Goal: Find specific page/section: Find specific page/section

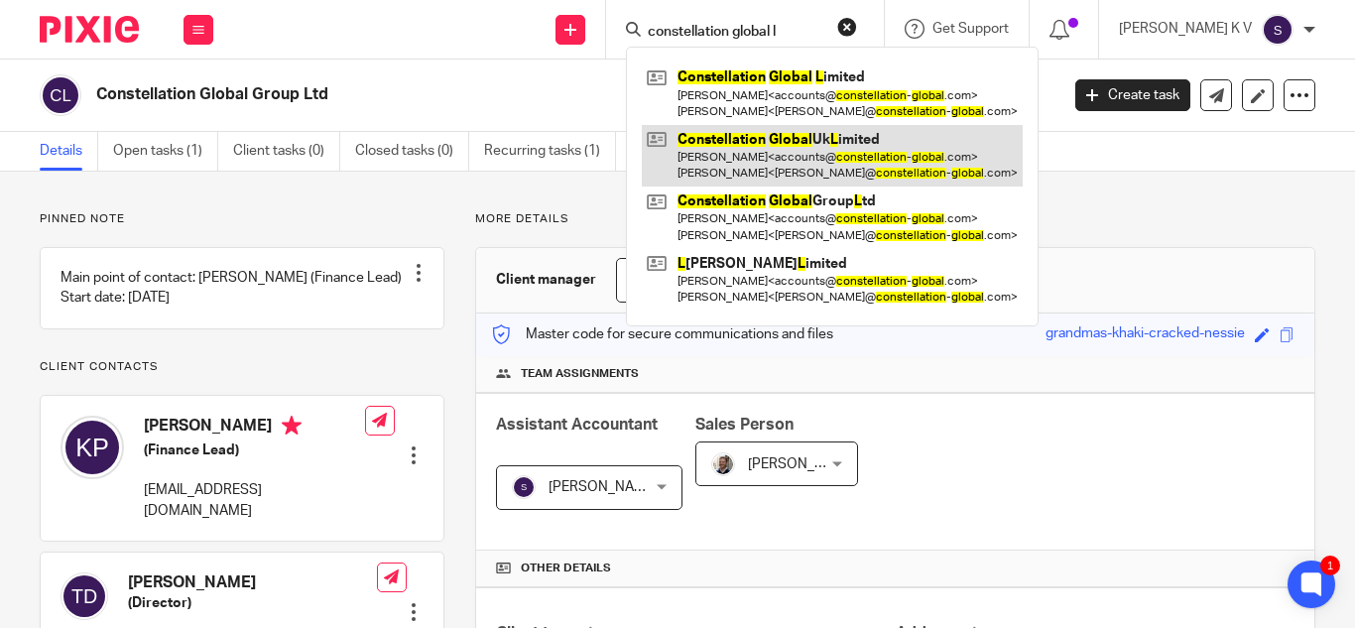
type input "constellation global l"
click at [810, 145] on link at bounding box center [832, 155] width 381 height 61
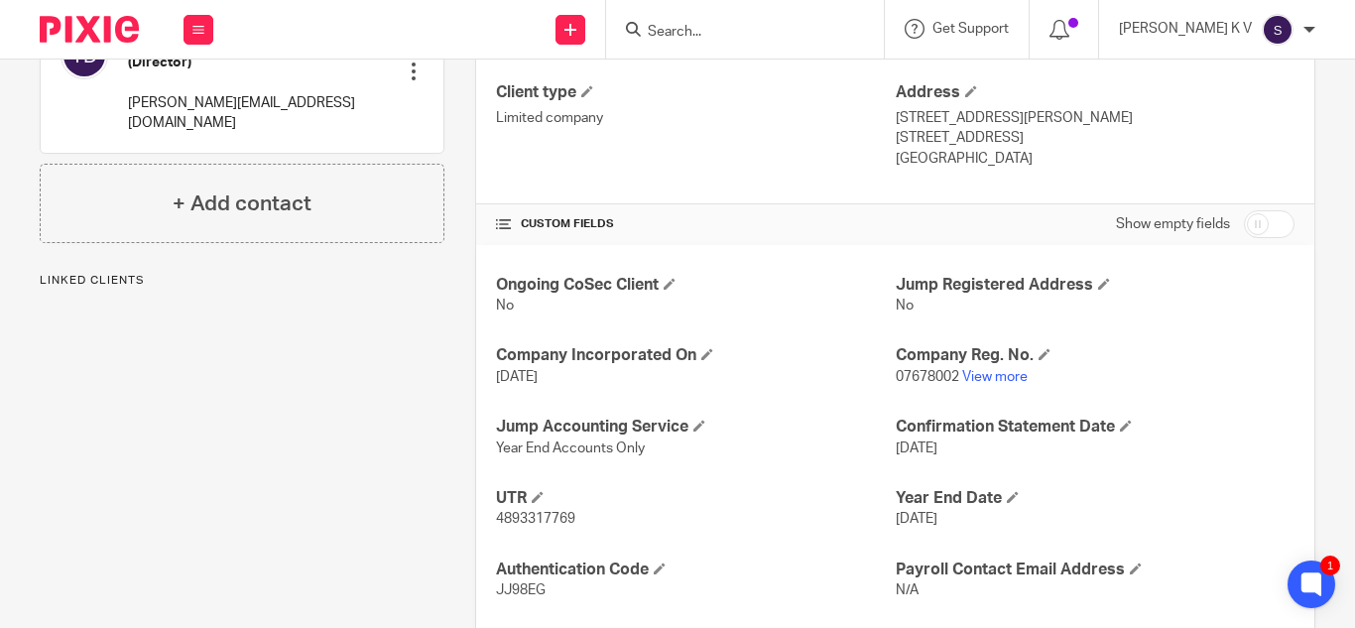
scroll to position [542, 0]
drag, startPoint x: 495, startPoint y: 589, endPoint x: 541, endPoint y: 589, distance: 45.6
click at [541, 589] on span "JJ98EG" at bounding box center [521, 589] width 50 height 14
copy span "JJ98EG"
click at [754, 29] on input "Search" at bounding box center [735, 33] width 179 height 18
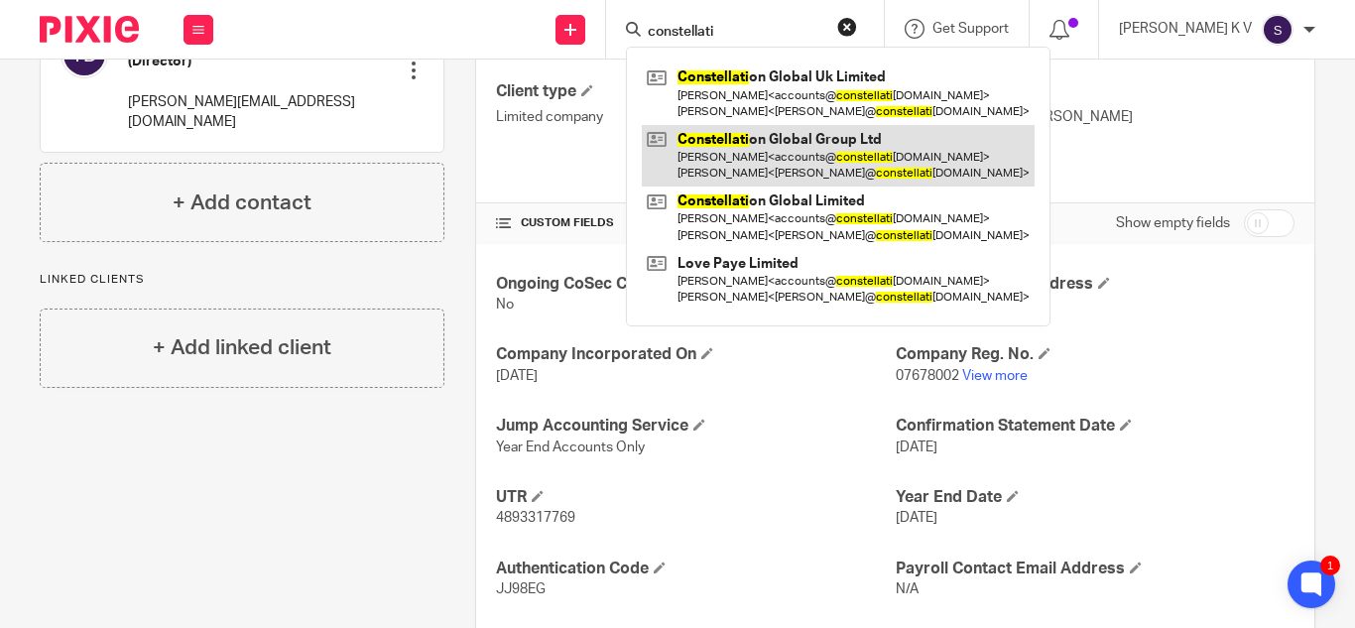
type input "constellati"
click at [834, 142] on link at bounding box center [838, 155] width 393 height 61
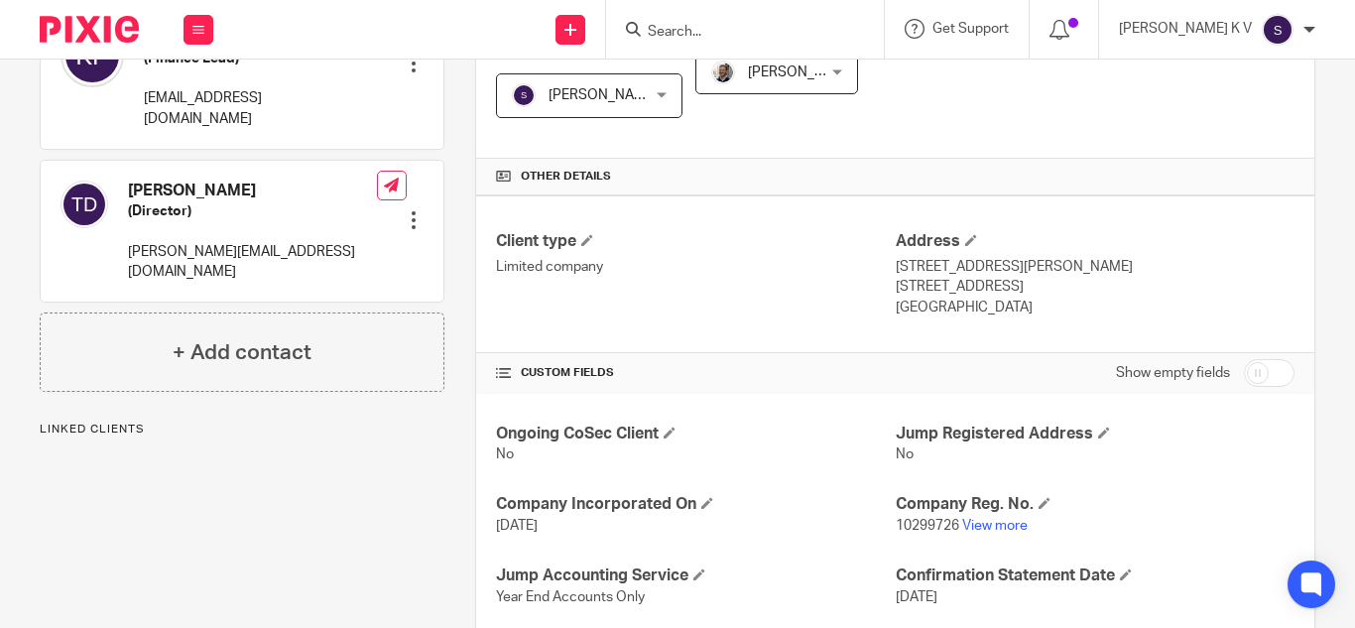
scroll to position [655, 0]
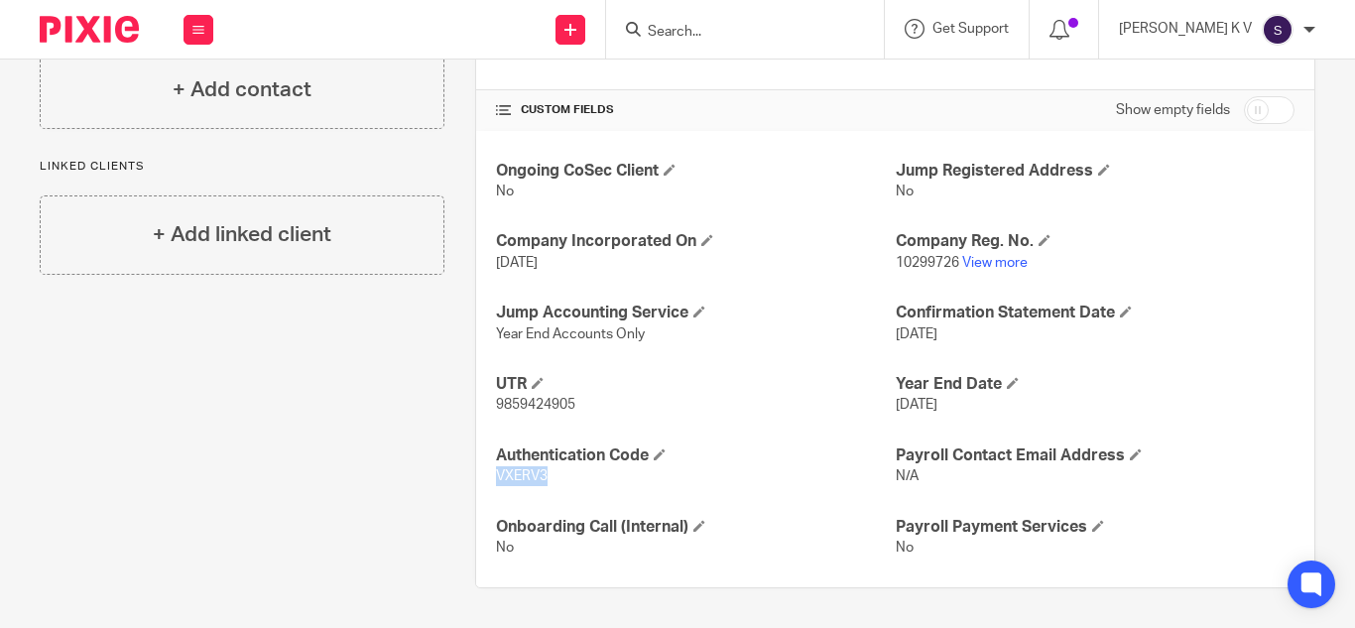
drag, startPoint x: 495, startPoint y: 477, endPoint x: 549, endPoint y: 478, distance: 54.6
click at [549, 478] on p "VXERV3" at bounding box center [695, 476] width 399 height 20
copy span "VXERV3"
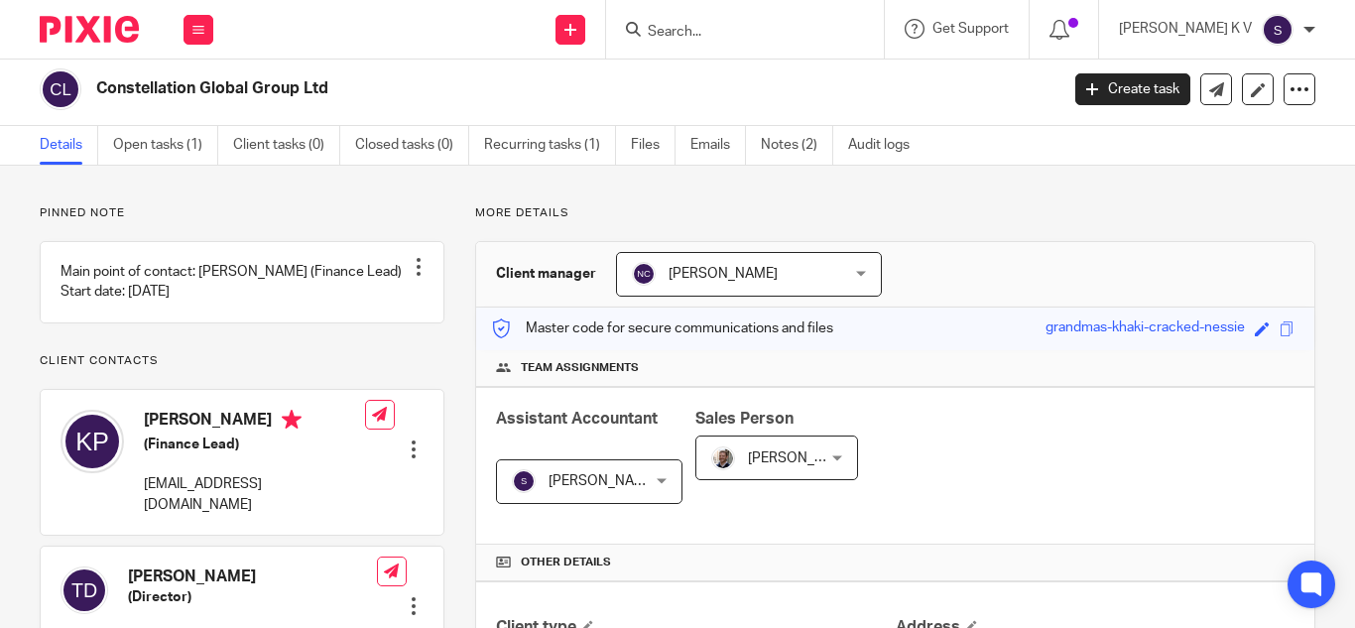
scroll to position [0, 0]
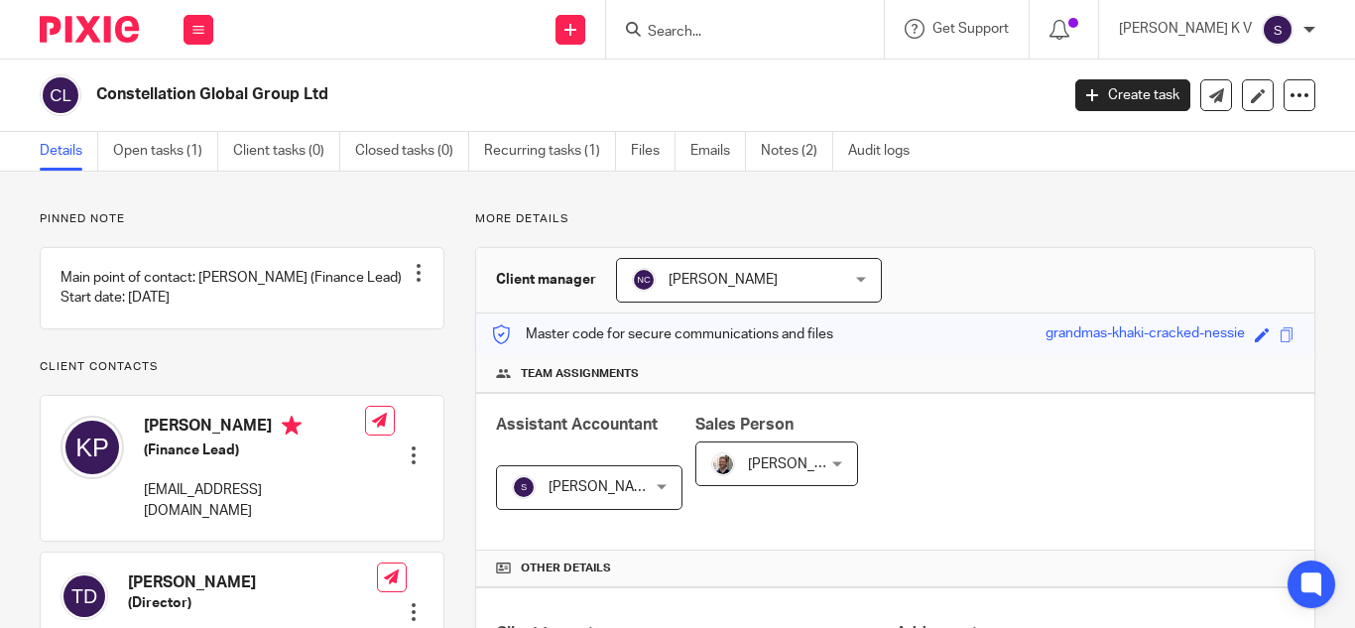
click at [762, 35] on input "Search" at bounding box center [735, 33] width 179 height 18
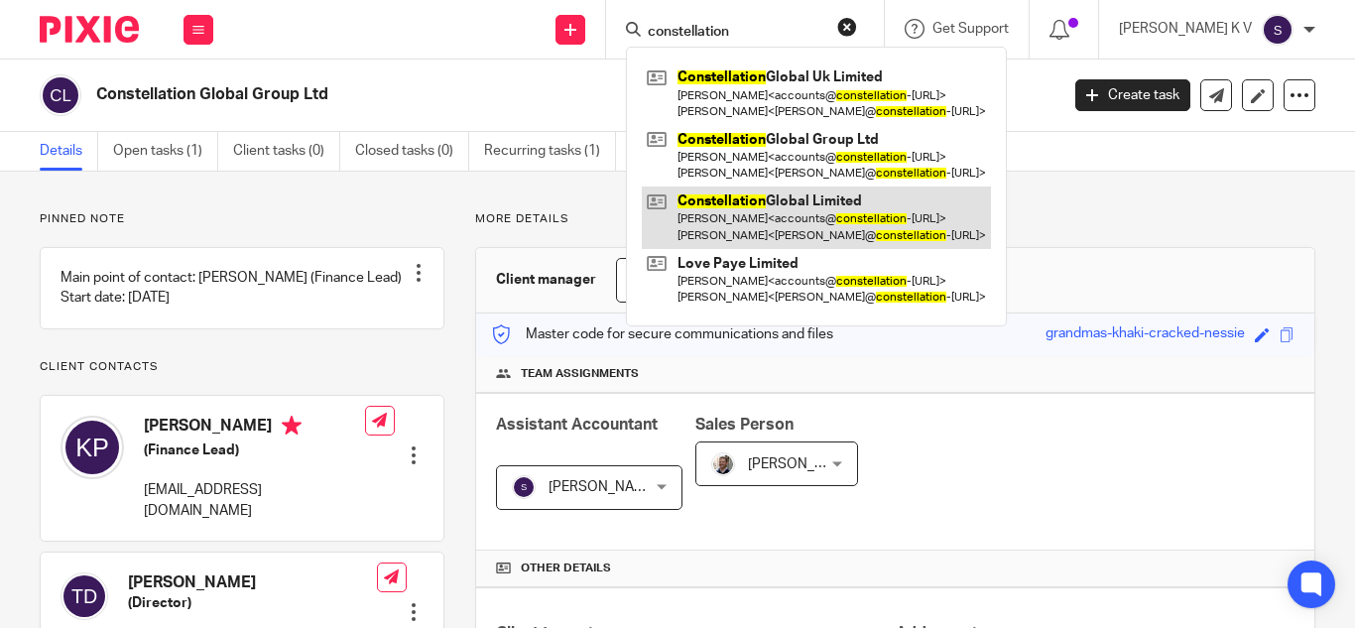
type input "constellation"
click at [846, 200] on link at bounding box center [816, 216] width 349 height 61
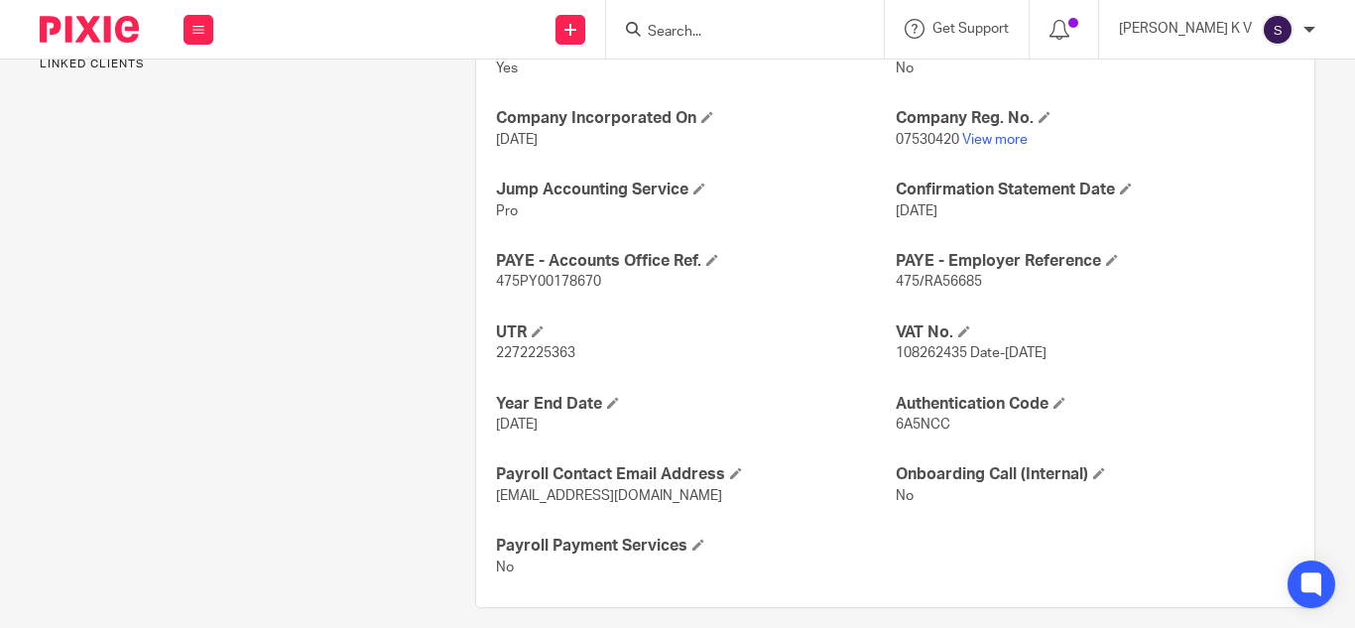
scroll to position [797, 0]
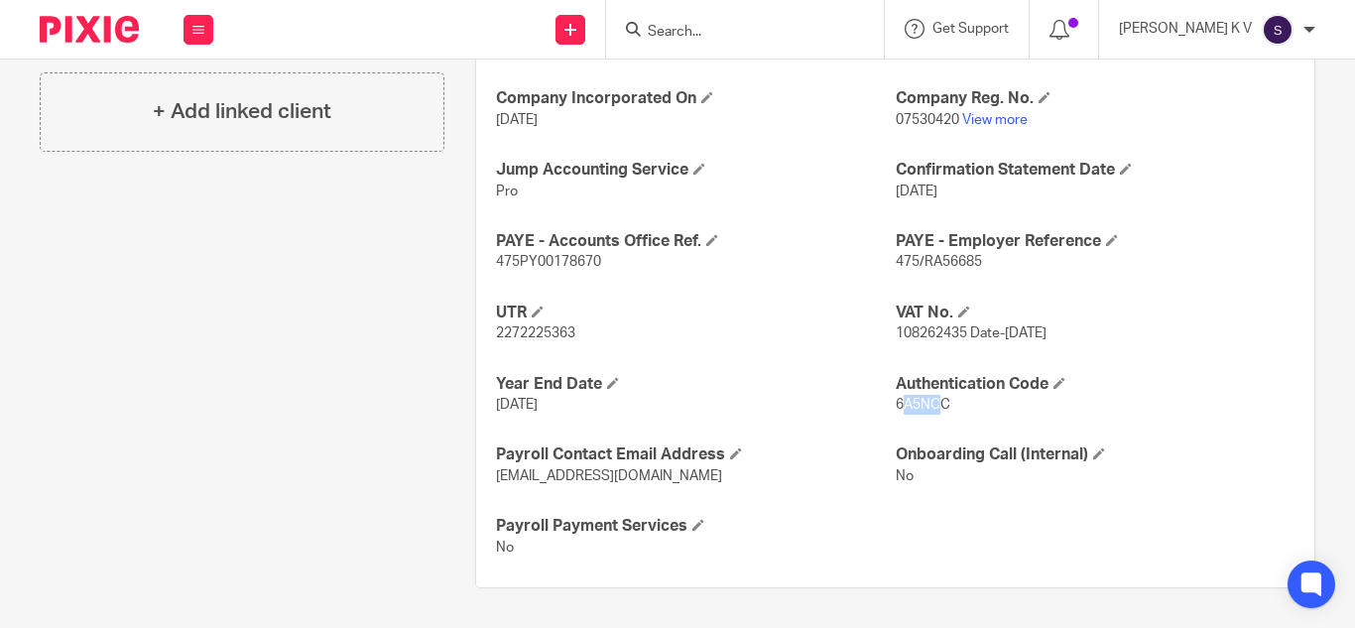
drag, startPoint x: 890, startPoint y: 402, endPoint x: 930, endPoint y: 401, distance: 40.7
click at [930, 401] on span "6A5NCC" at bounding box center [923, 405] width 55 height 14
drag, startPoint x: 945, startPoint y: 401, endPoint x: 882, endPoint y: 402, distance: 63.5
click at [882, 402] on div "Ongoing CoSec Client Yes Jump Registered Address No Company Incorporated On [DA…" at bounding box center [895, 287] width 838 height 599
click at [882, 402] on p "[DATE]" at bounding box center [695, 405] width 399 height 20
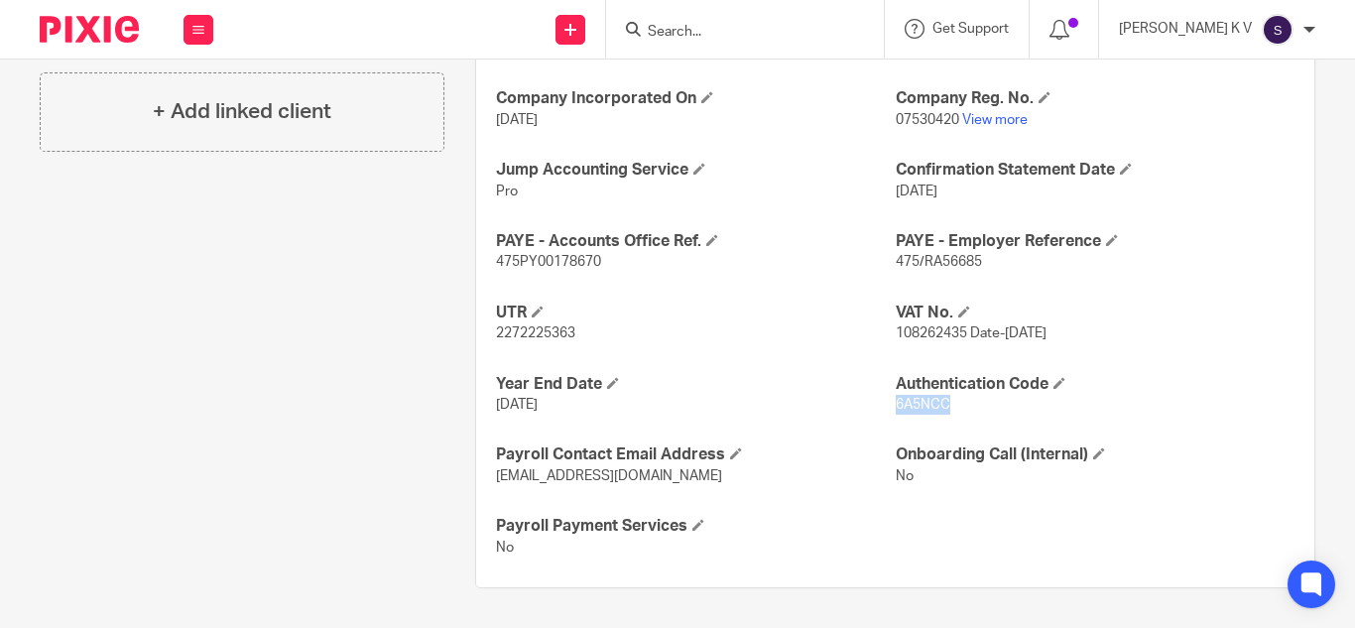
drag, startPoint x: 886, startPoint y: 402, endPoint x: 938, endPoint y: 405, distance: 52.6
click at [938, 405] on span "6A5NCC" at bounding box center [923, 405] width 55 height 14
copy span "6A5NCC"
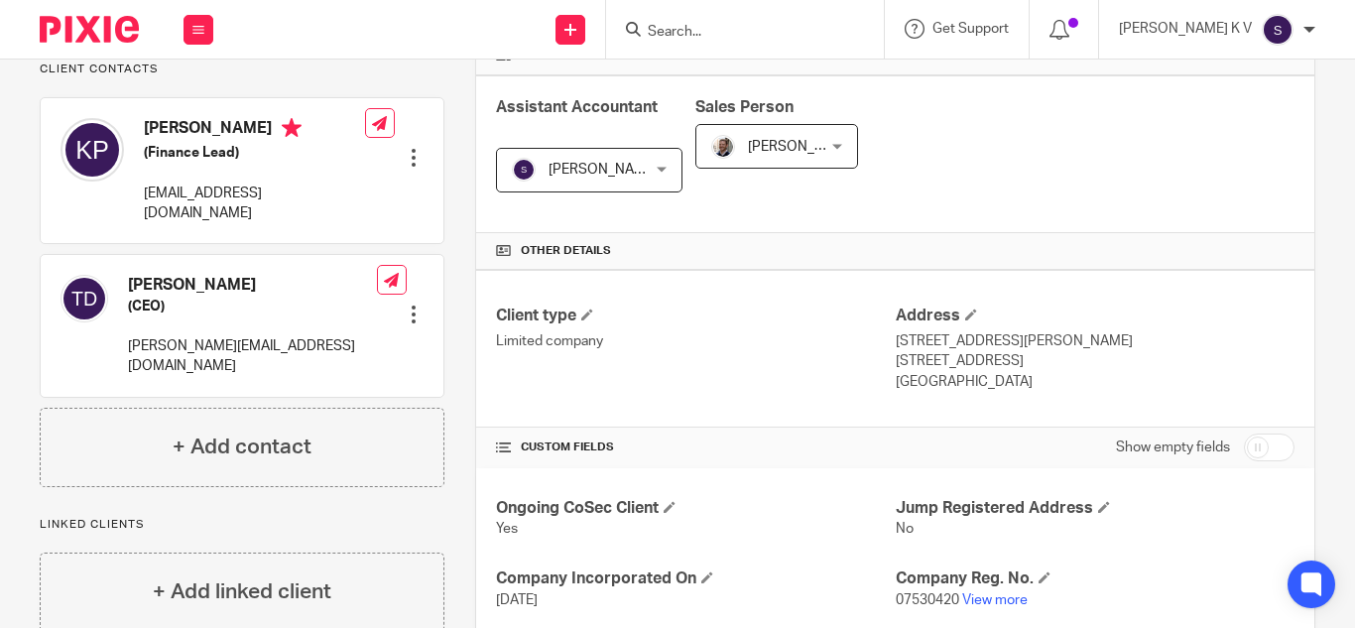
scroll to position [0, 0]
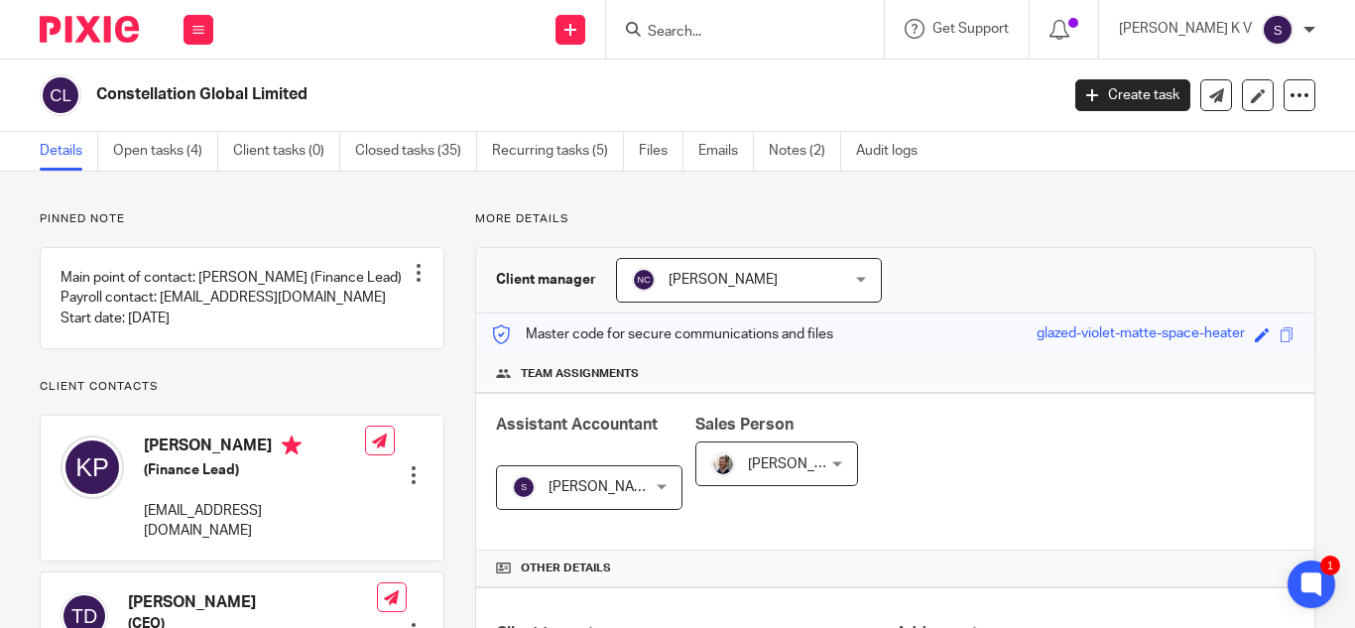
click at [732, 32] on input "Search" at bounding box center [735, 33] width 179 height 18
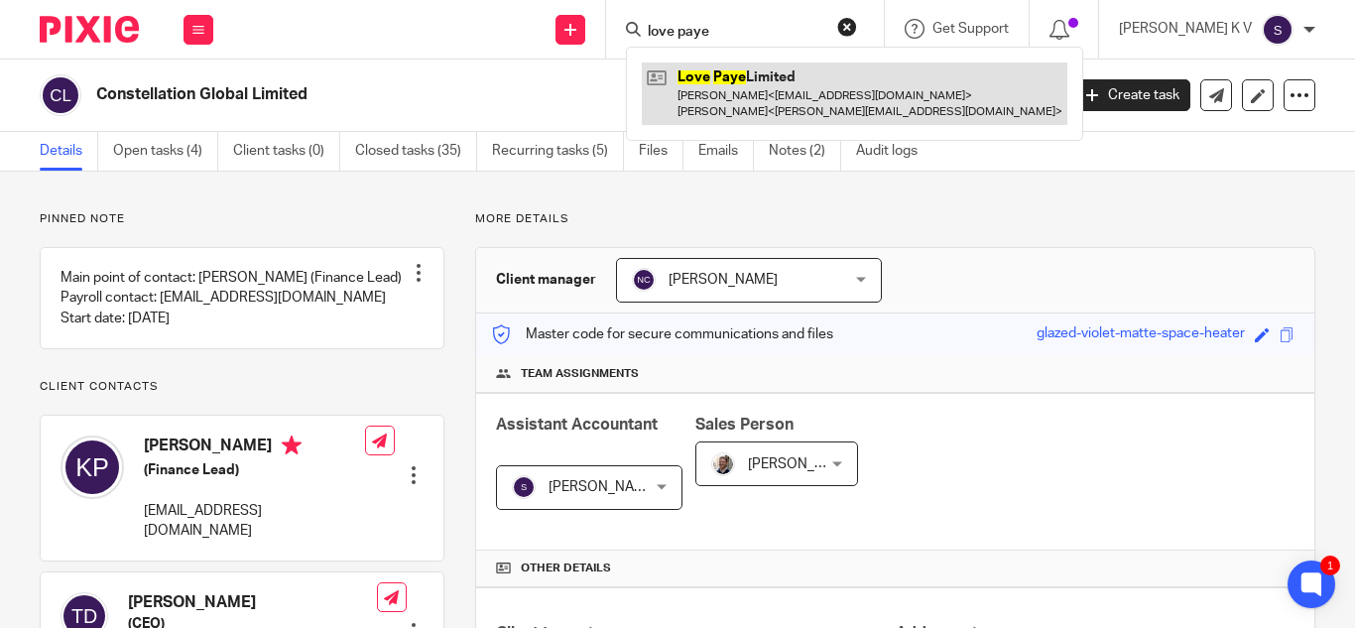
type input "love paye"
click at [822, 94] on link at bounding box center [854, 92] width 425 height 61
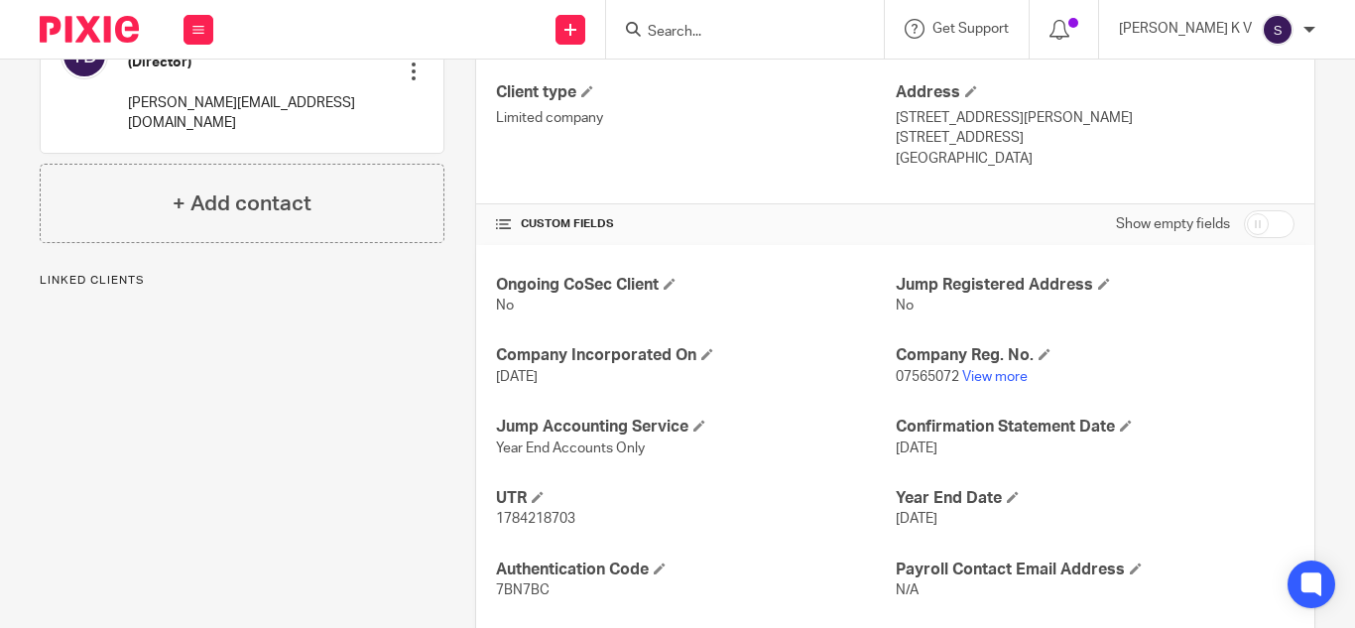
scroll to position [655, 0]
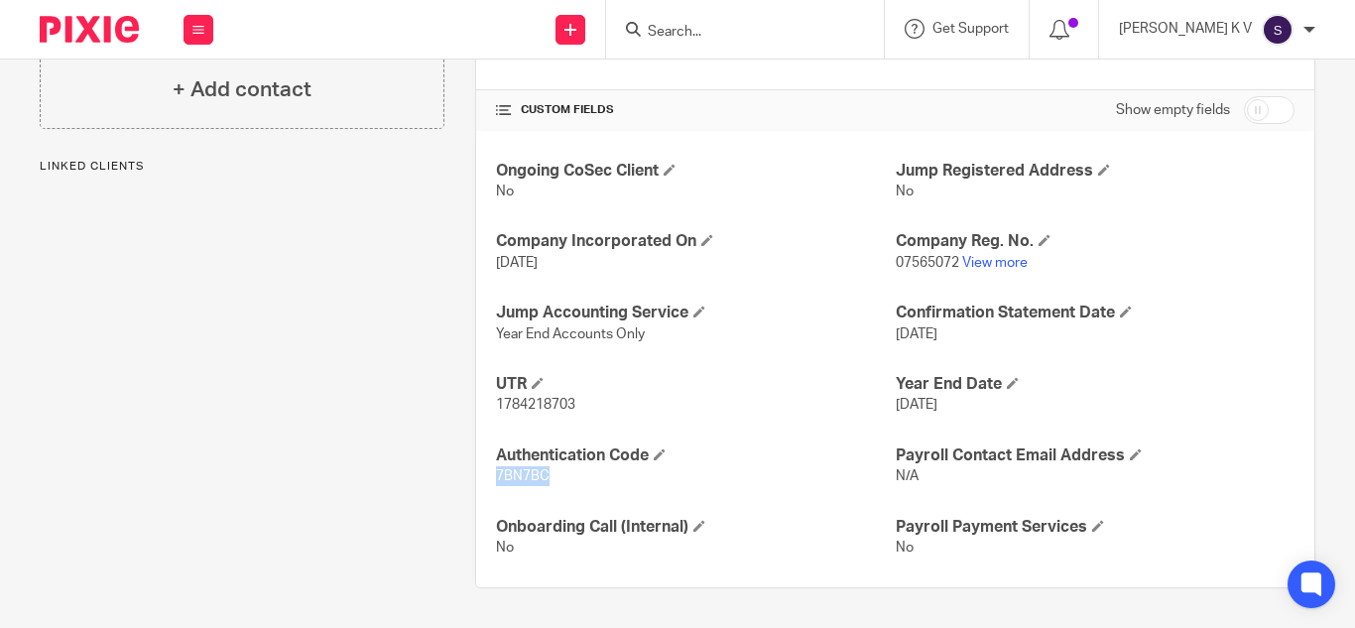
drag, startPoint x: 490, startPoint y: 474, endPoint x: 547, endPoint y: 476, distance: 57.6
click at [547, 476] on div "Ongoing CoSec Client No Jump Registered Address No Company Incorporated On 15 M…" at bounding box center [895, 359] width 838 height 457
copy span "7BN7BC"
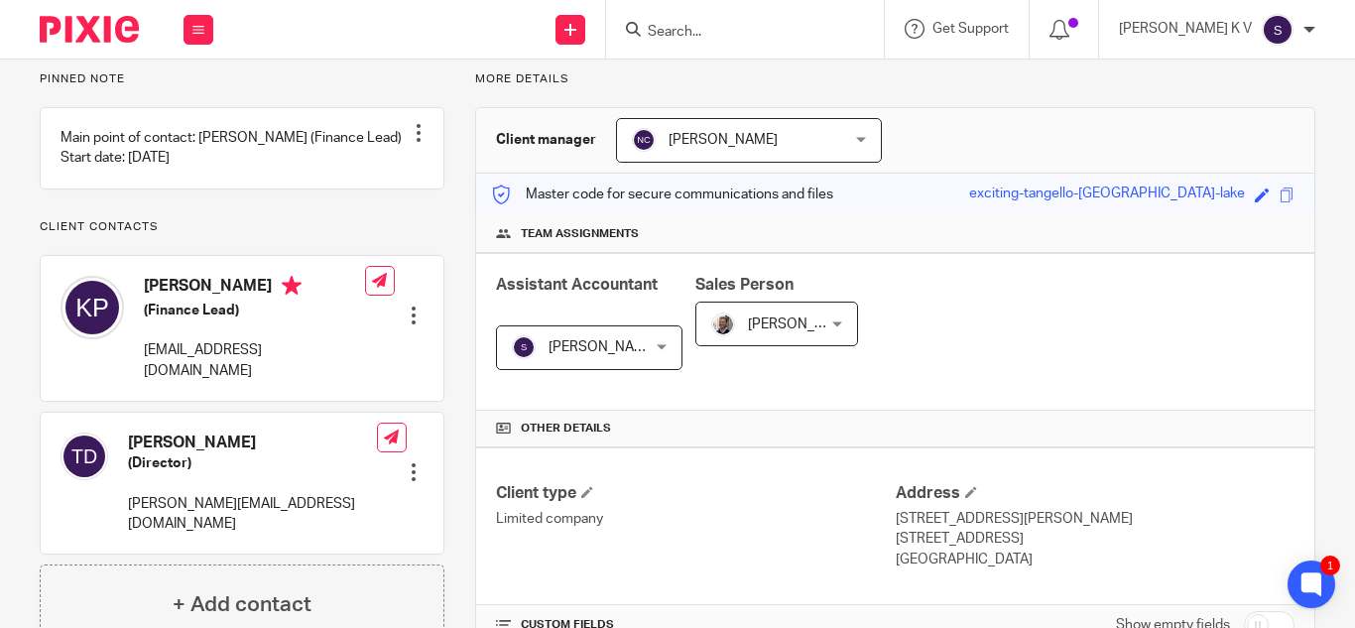
scroll to position [0, 0]
